Goal: Check status: Check status

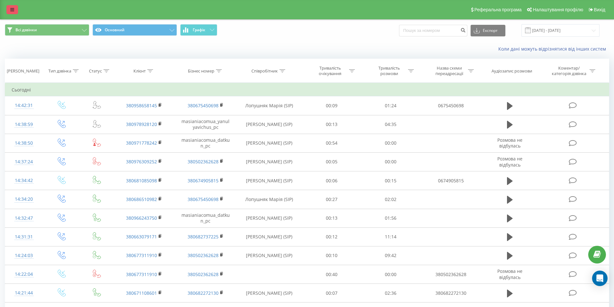
click at [14, 7] on icon at bounding box center [12, 9] width 4 height 5
